Goal: Task Accomplishment & Management: Manage account settings

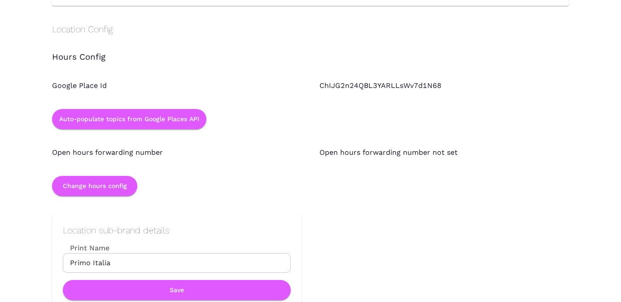
scroll to position [800, 0]
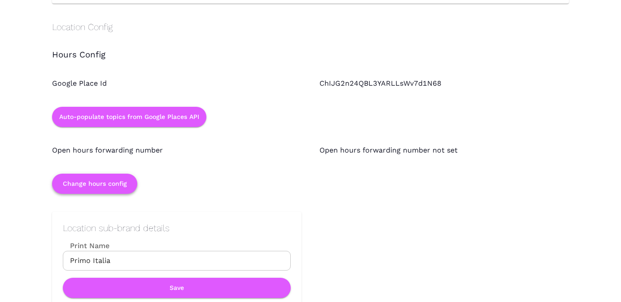
click at [118, 186] on button "Change hours config" at bounding box center [94, 184] width 85 height 20
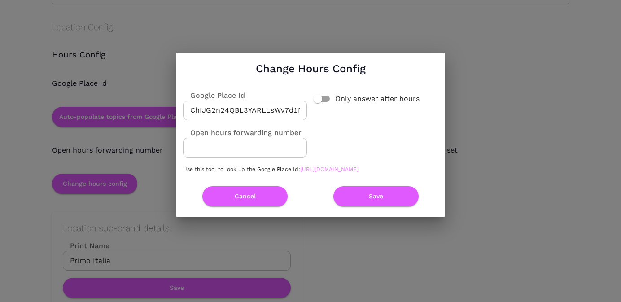
click at [317, 172] on link "[URL][DOMAIN_NAME]" at bounding box center [329, 169] width 58 height 6
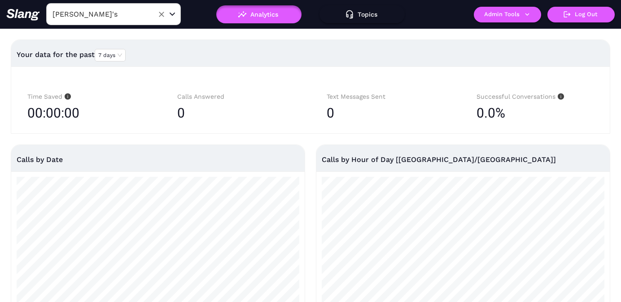
click at [118, 18] on input "Amelia Gene's" at bounding box center [99, 14] width 99 height 14
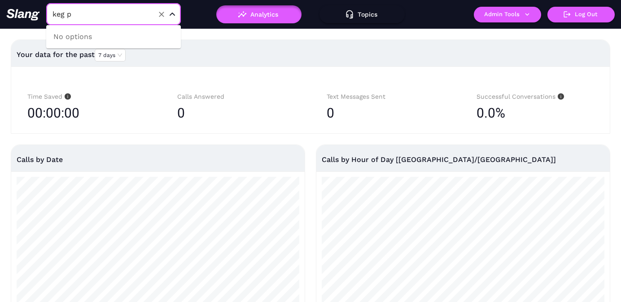
type input "keg"
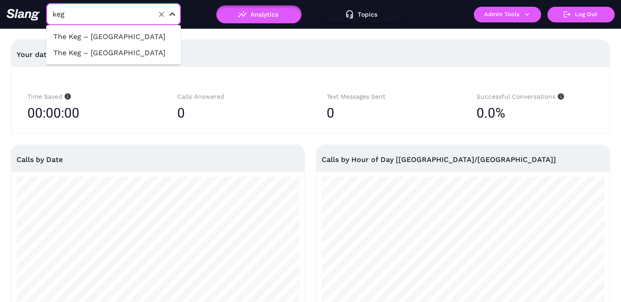
click at [114, 36] on li "The Keg – Peterborough" at bounding box center [113, 37] width 135 height 16
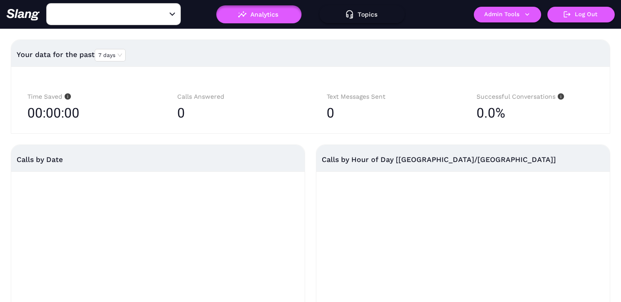
type input "The Keg – Peterborough"
click at [499, 18] on button "Admin Tools" at bounding box center [507, 15] width 67 height 16
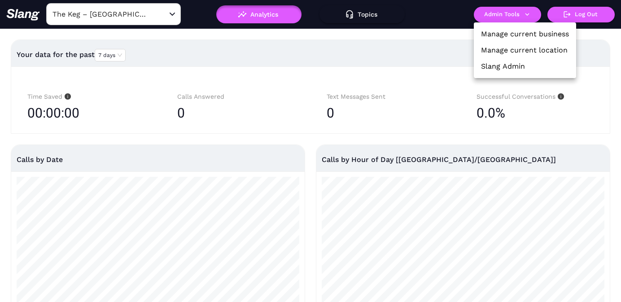
click at [490, 47] on link "Manage current location" at bounding box center [524, 50] width 87 height 11
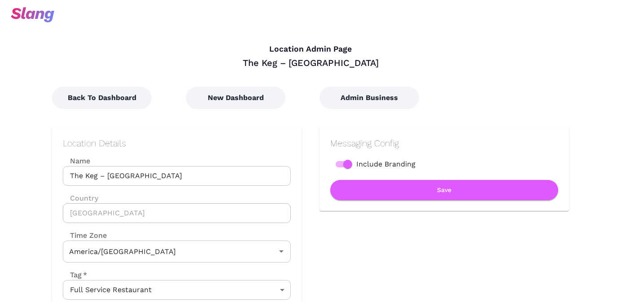
type input "Eastern Time"
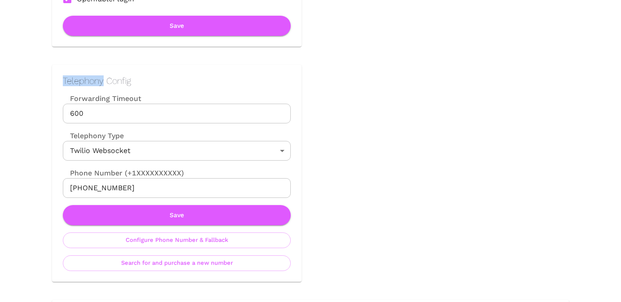
scroll to position [410, 0]
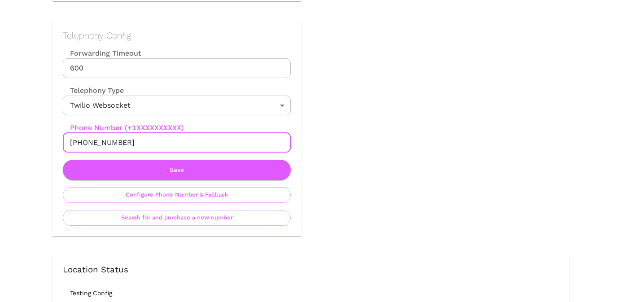
click at [171, 133] on input "+13653987487" at bounding box center [177, 143] width 228 height 20
click at [164, 139] on input "+13653987487" at bounding box center [177, 143] width 228 height 20
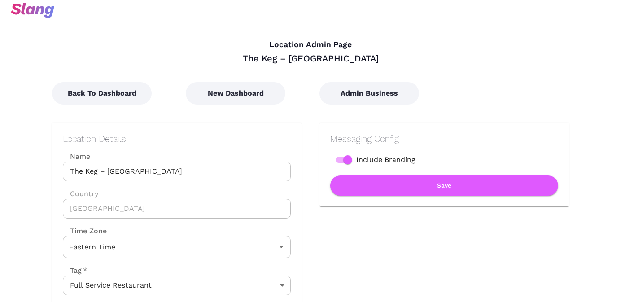
scroll to position [0, 0]
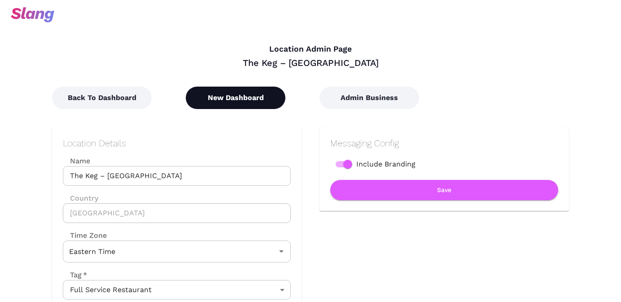
click at [229, 97] on button "New Dashboard" at bounding box center [236, 98] width 100 height 22
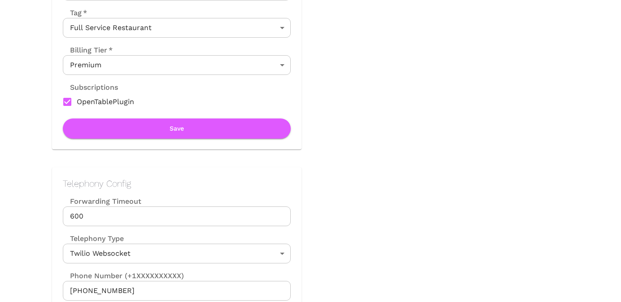
scroll to position [357, 0]
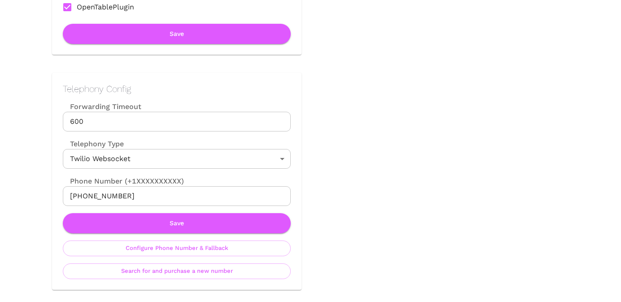
click at [139, 197] on input "+13653987487" at bounding box center [177, 196] width 228 height 20
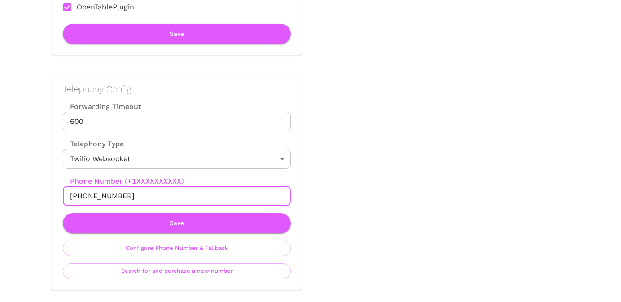
scroll to position [0, 0]
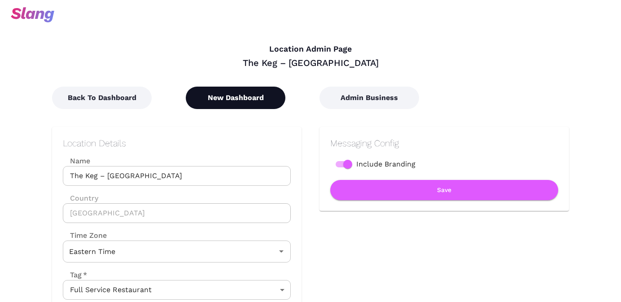
click at [236, 97] on button "New Dashboard" at bounding box center [236, 98] width 100 height 22
